Goal: Information Seeking & Learning: Learn about a topic

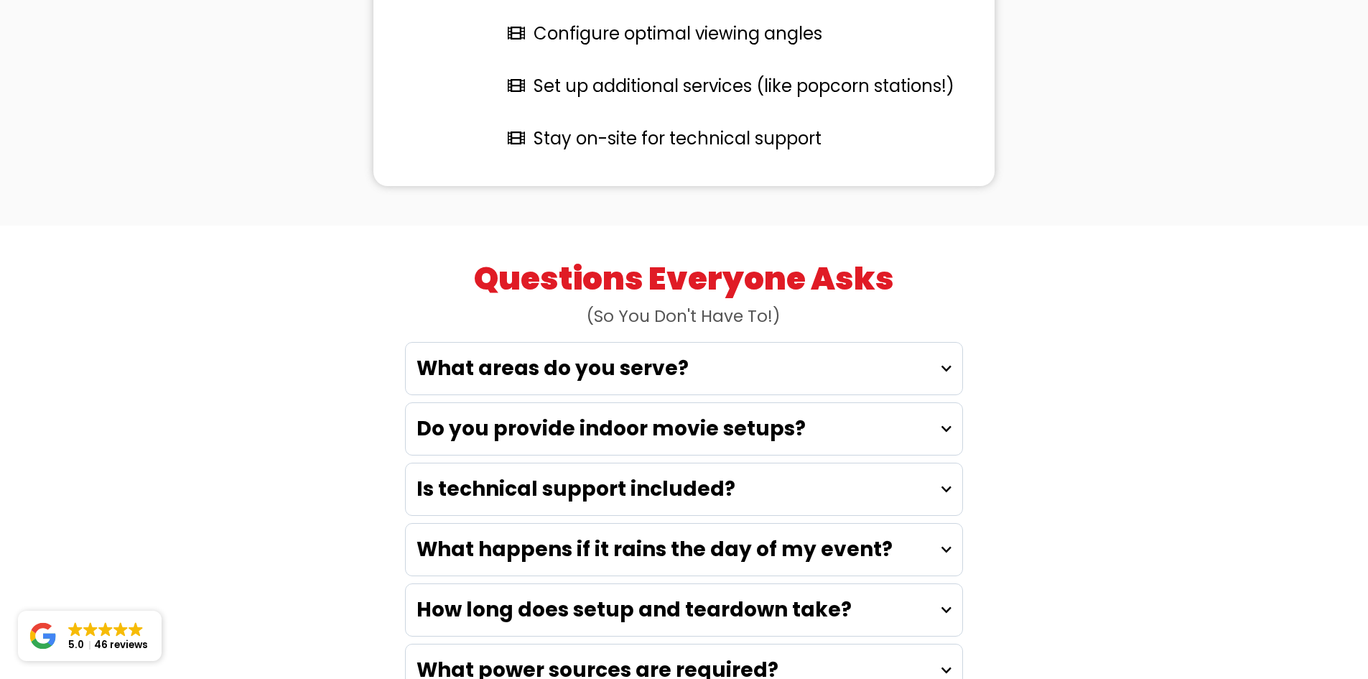
scroll to position [3806, 0]
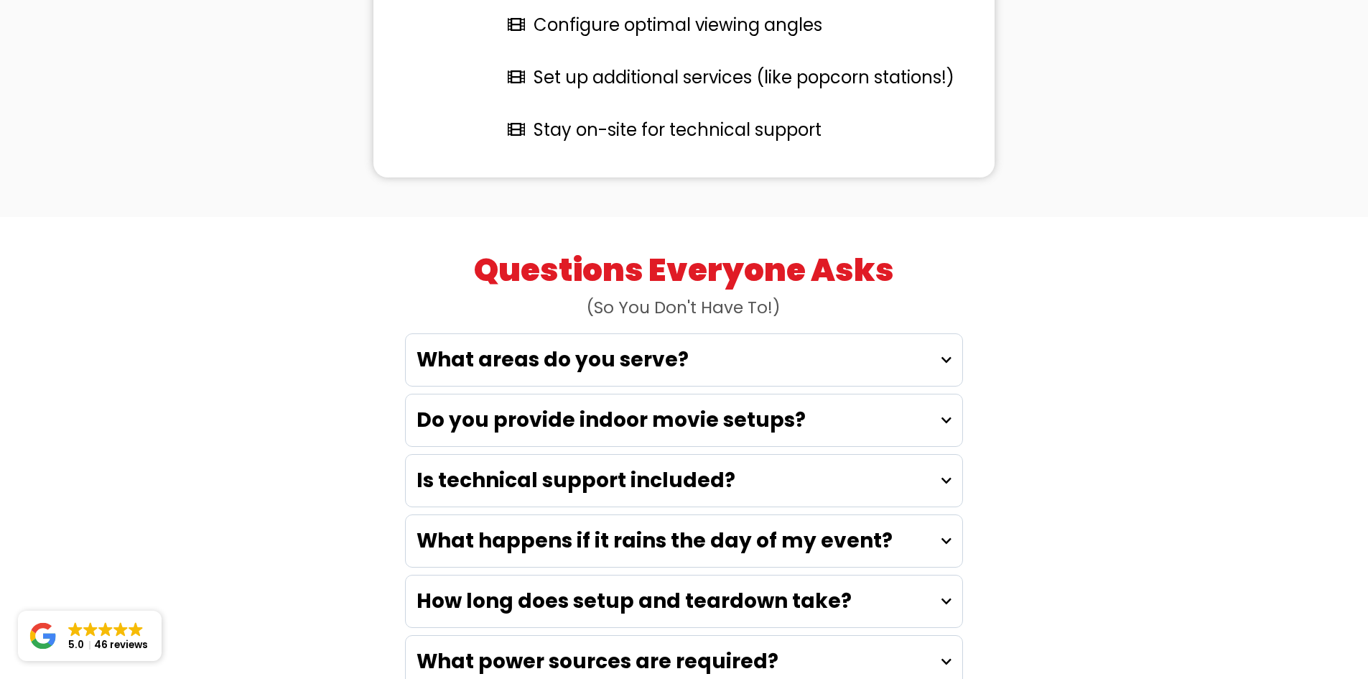
click at [903, 515] on div "What happens if it rains the day of my event?" at bounding box center [684, 541] width 557 height 52
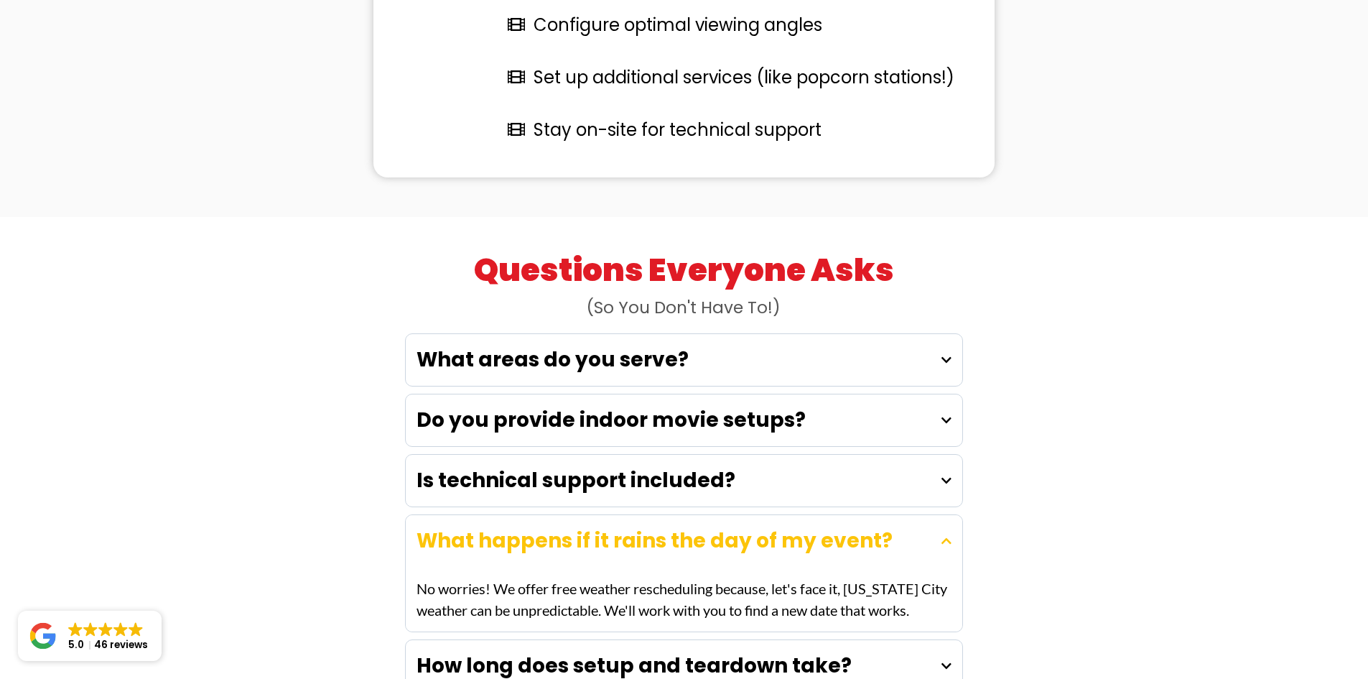
click at [906, 515] on div "What happens if it rains the day of my event?" at bounding box center [684, 541] width 557 height 52
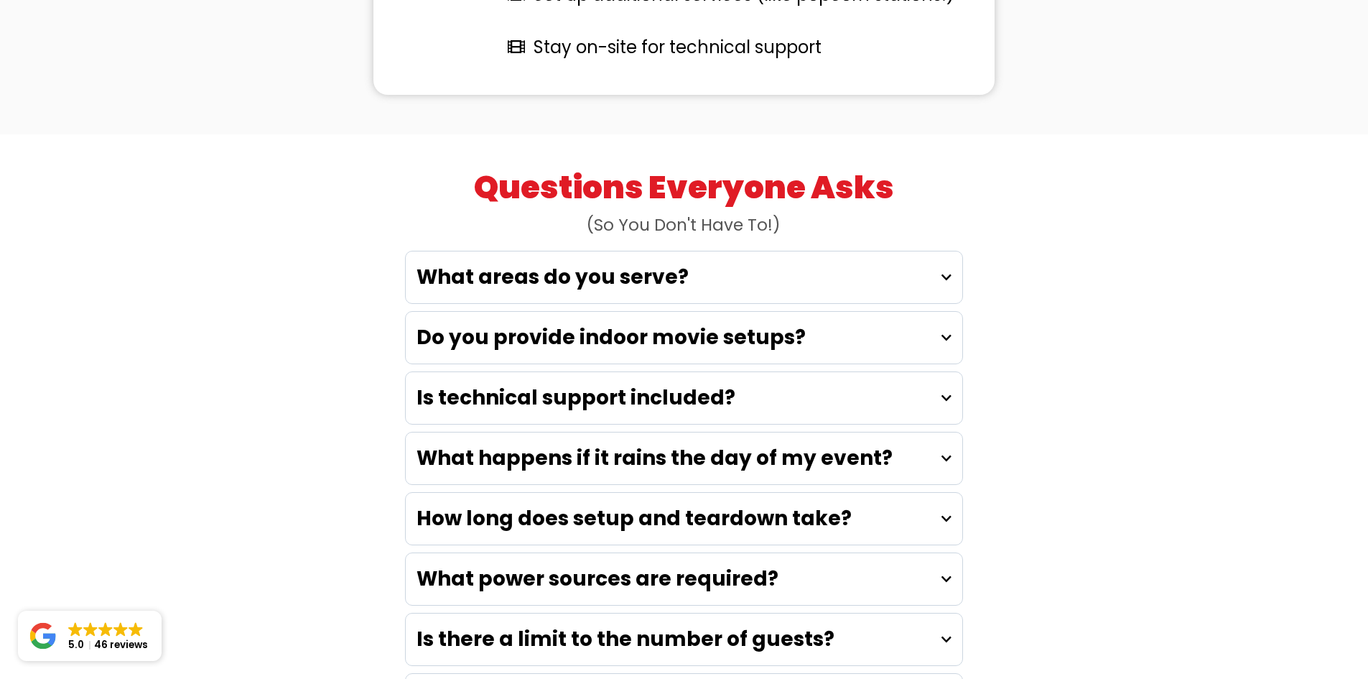
scroll to position [3949, 0]
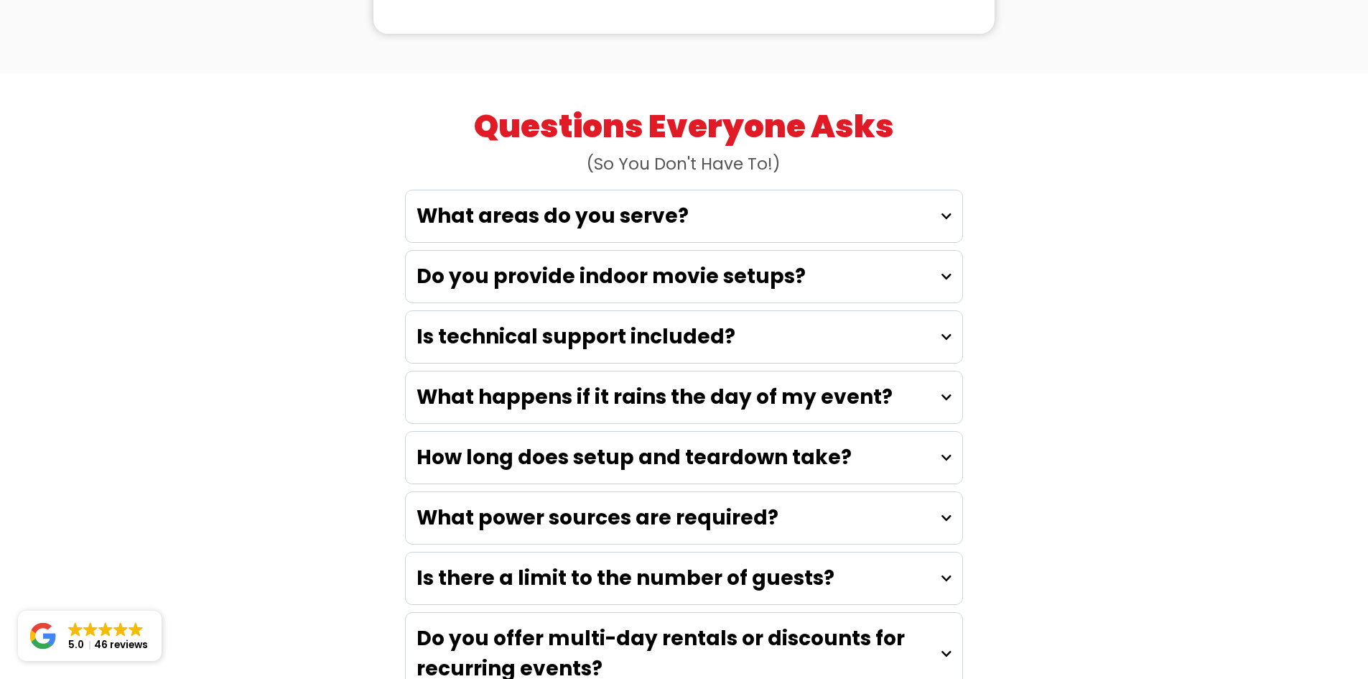
click at [932, 552] on div "Is there a limit to the number of guests?" at bounding box center [684, 578] width 557 height 52
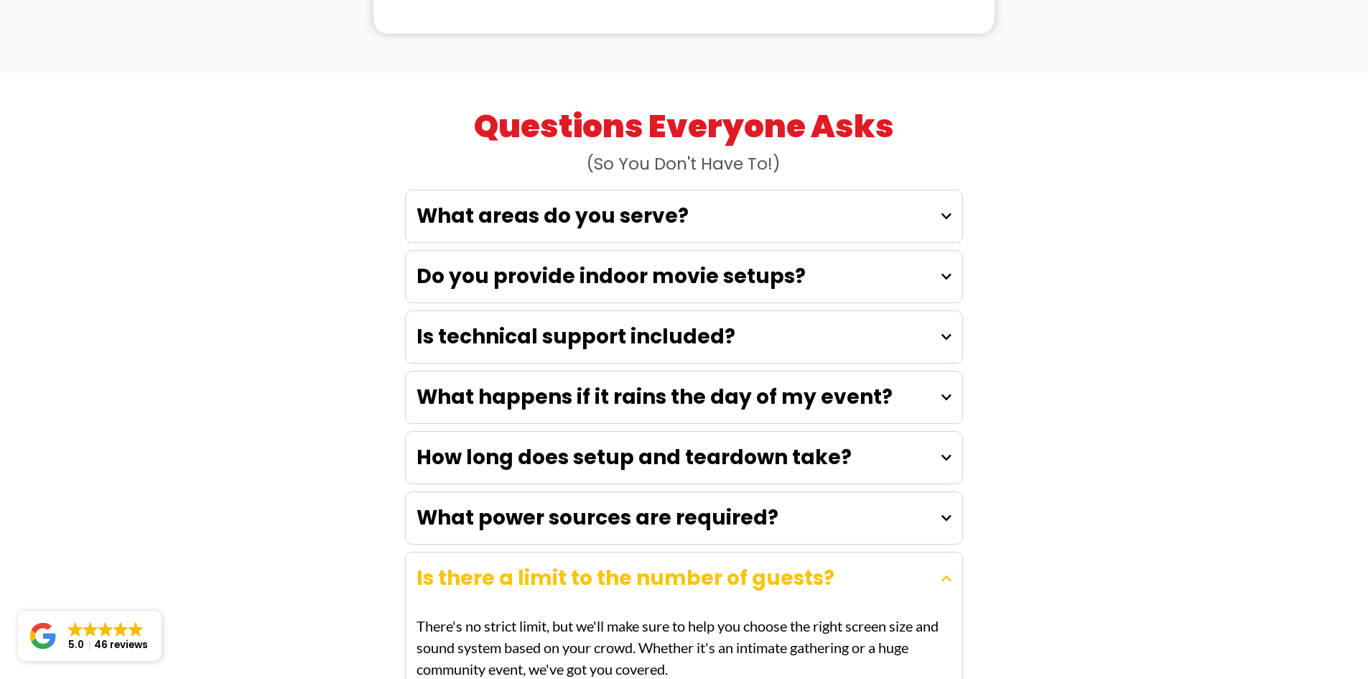
click at [905, 552] on div "Is there a limit to the number of guests?" at bounding box center [684, 578] width 557 height 52
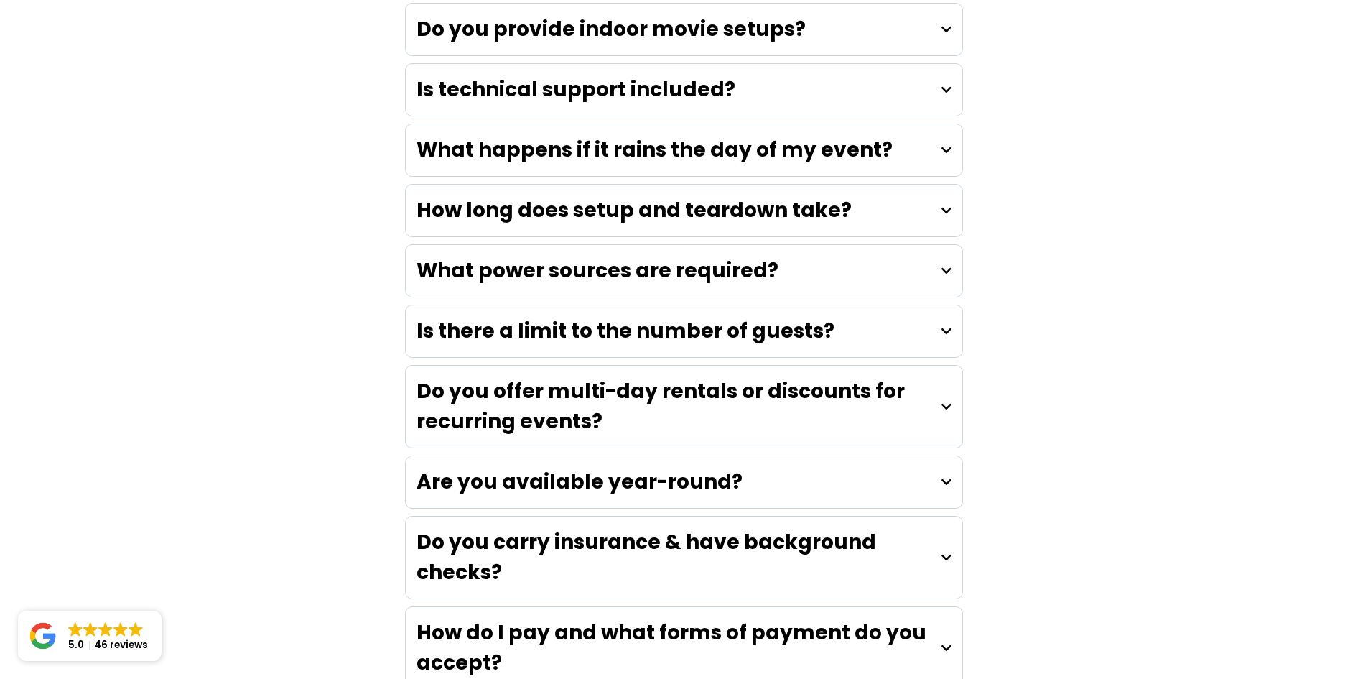
scroll to position [4236, 0]
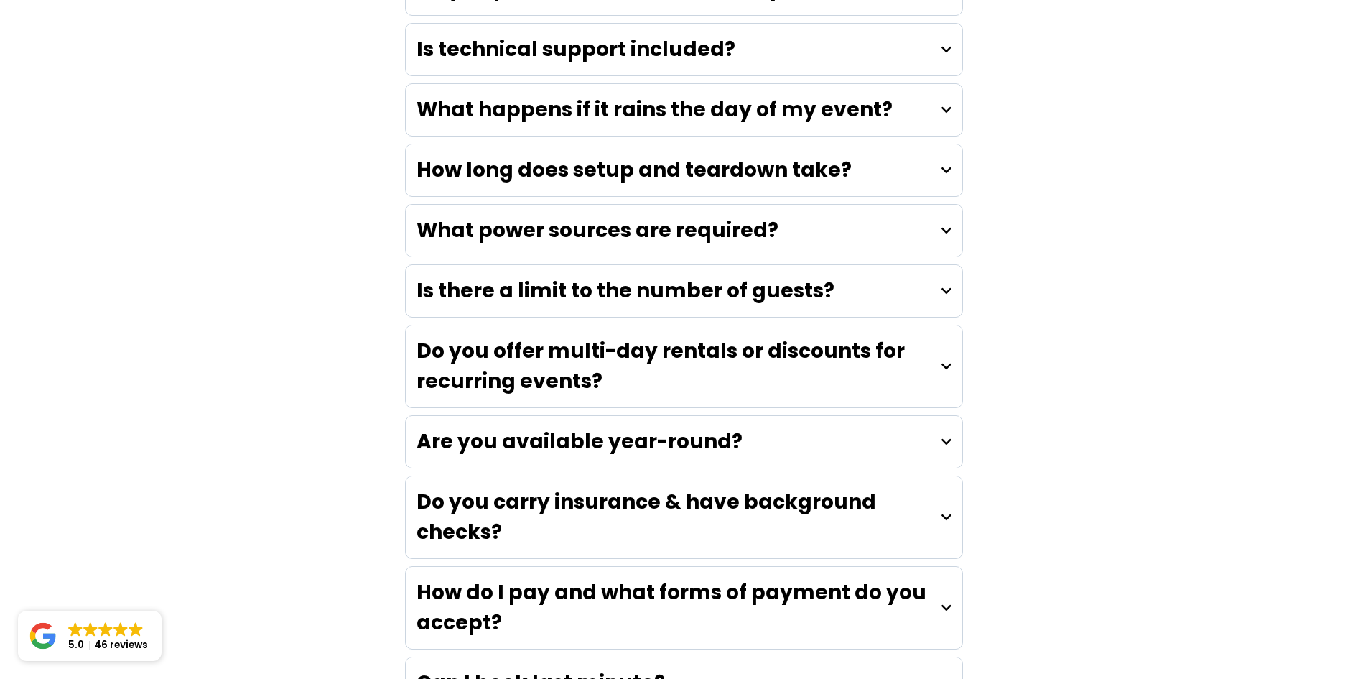
click at [903, 657] on div "Can I book last minute?" at bounding box center [684, 683] width 557 height 52
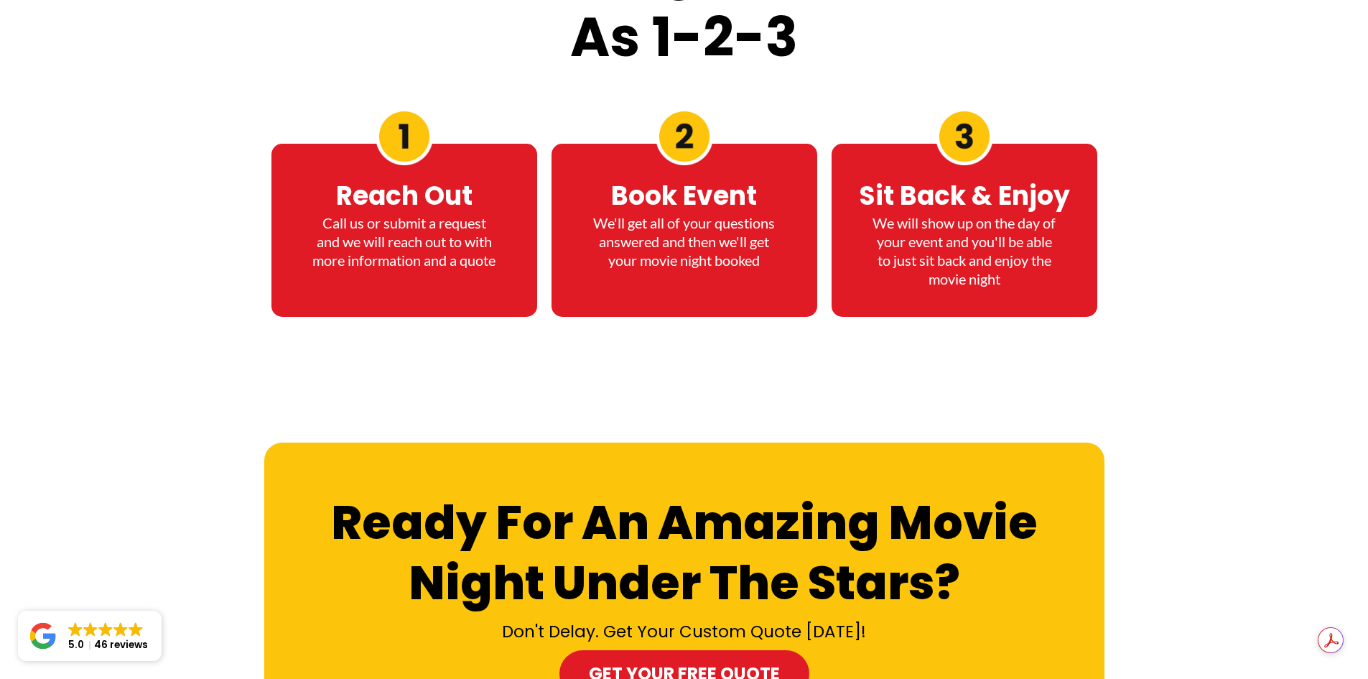
scroll to position [6773, 0]
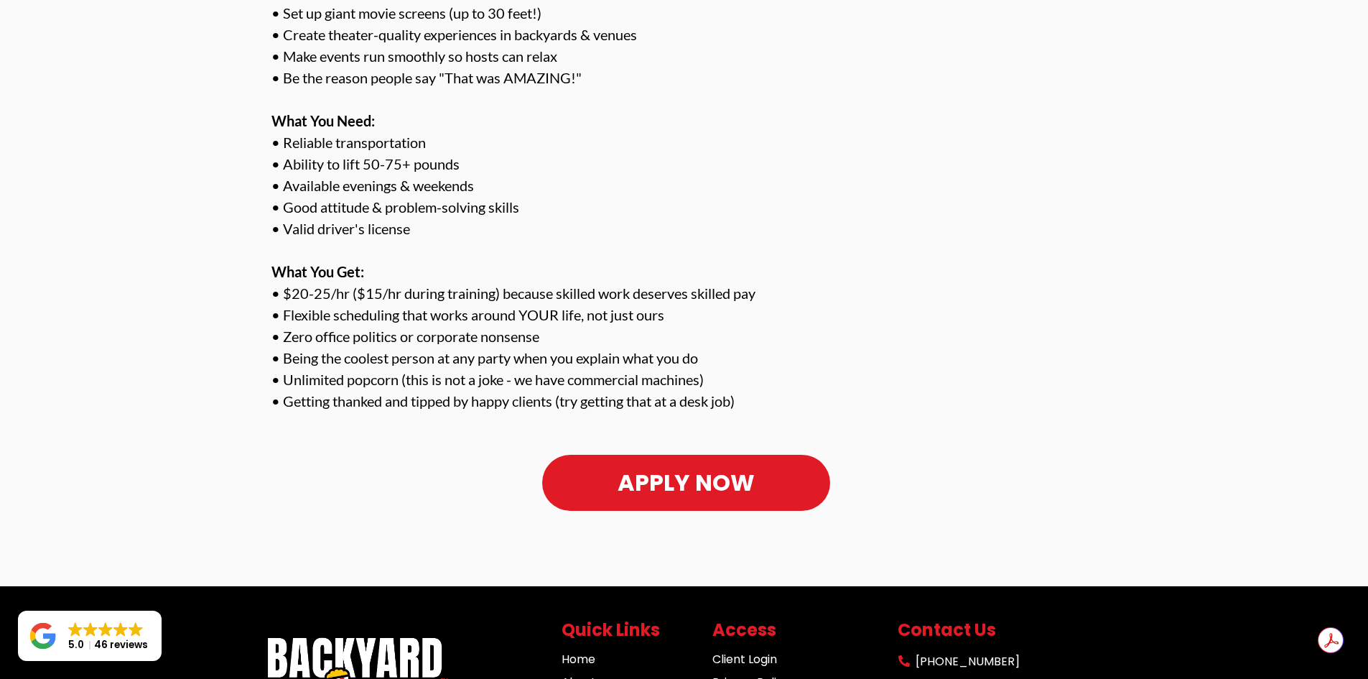
scroll to position [1005, 0]
